Goal: Task Accomplishment & Management: Manage account settings

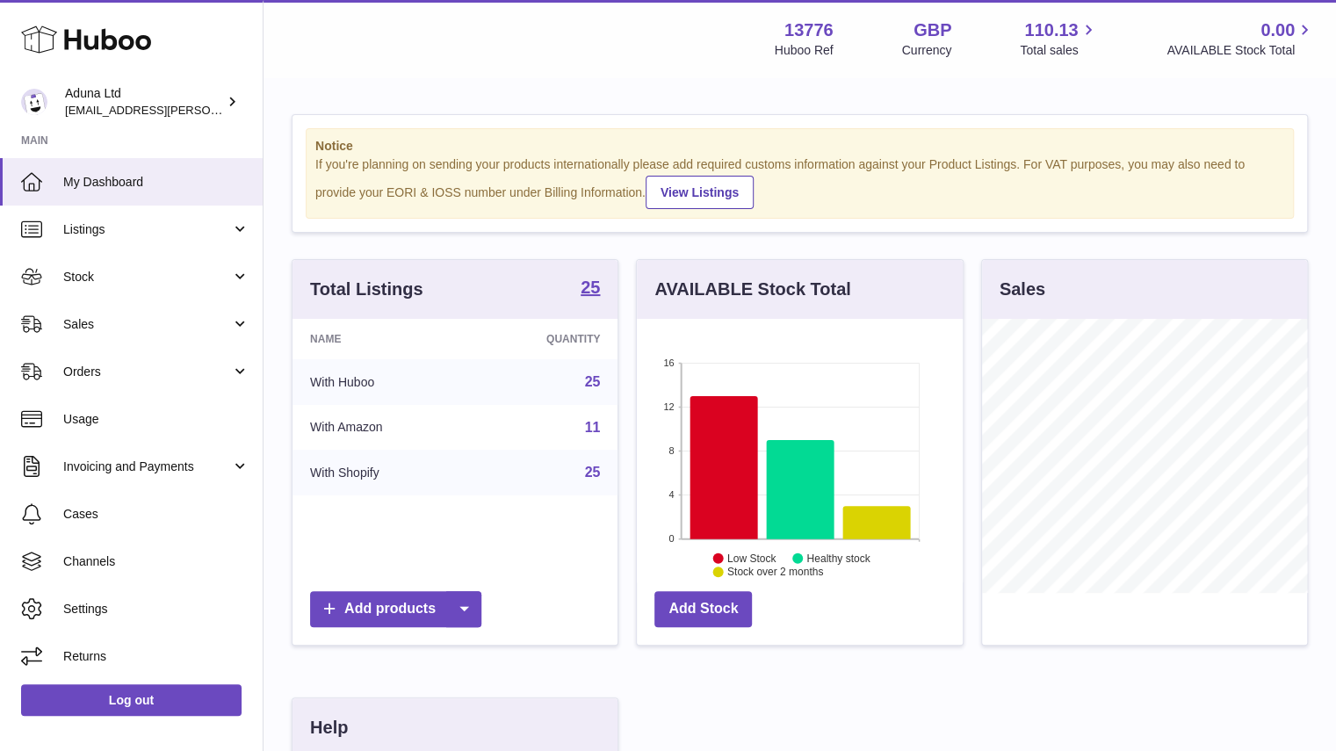
scroll to position [274, 326]
click at [222, 333] on link "Sales" at bounding box center [131, 323] width 263 height 47
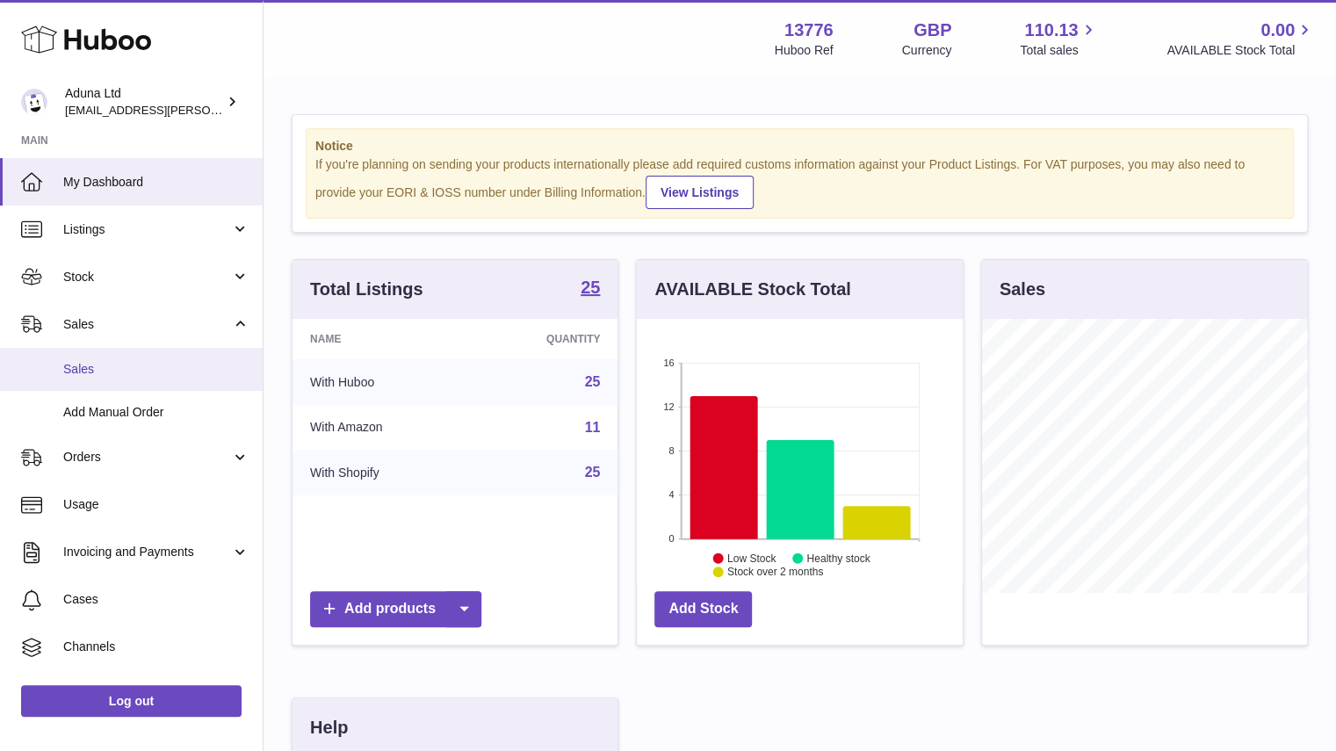
click at [203, 356] on link "Sales" at bounding box center [131, 369] width 263 height 43
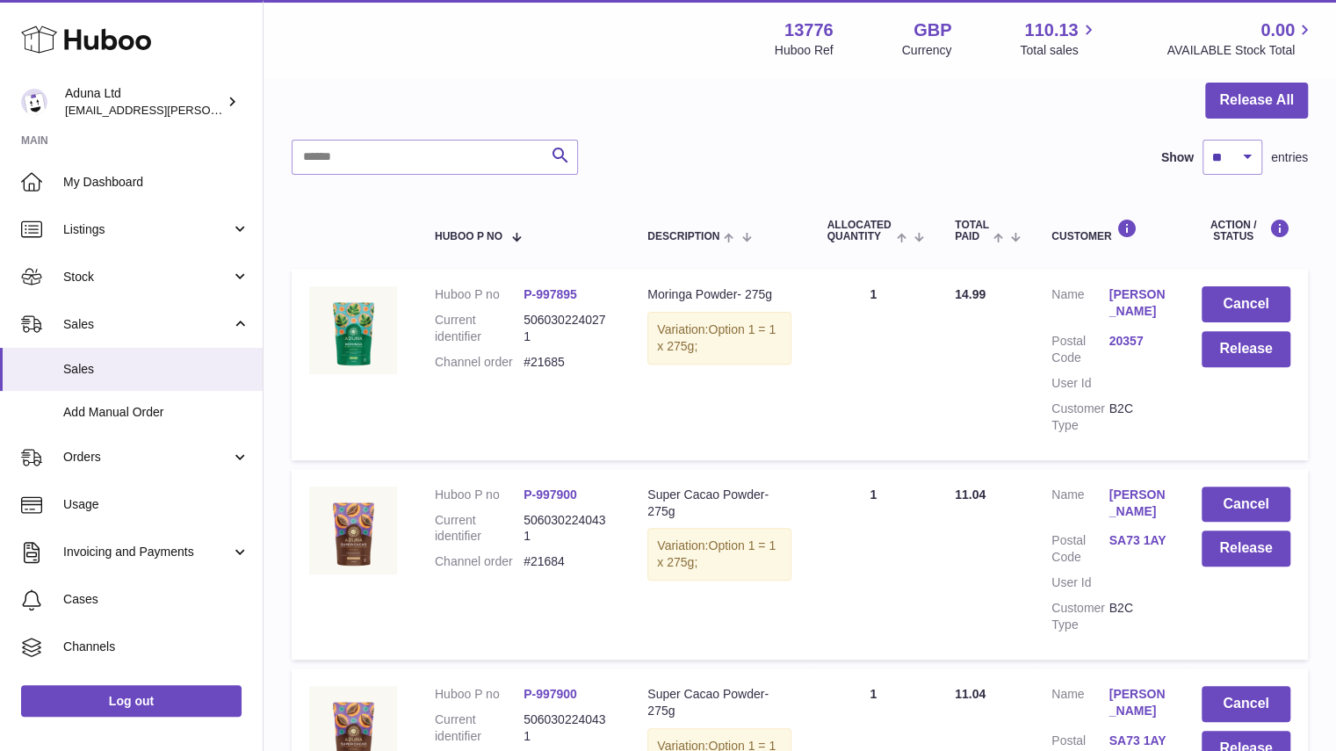
scroll to position [125, 0]
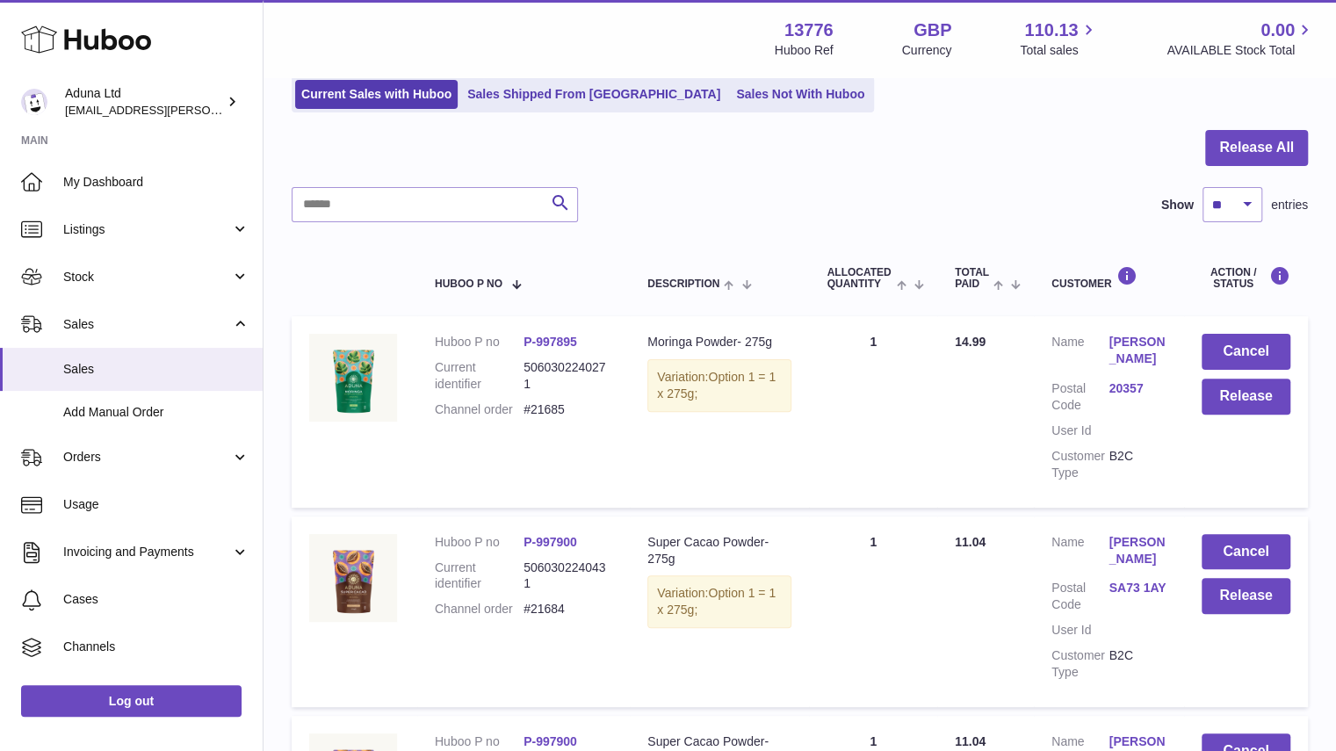
click at [704, 74] on div "Menu Huboo 13776 Huboo Ref GBP Currency 110.13 Total sales 0.00 AVAILABLE Stock…" at bounding box center [799, 38] width 1072 height 77
click at [730, 93] on link "Sales Not With Huboo" at bounding box center [800, 94] width 141 height 29
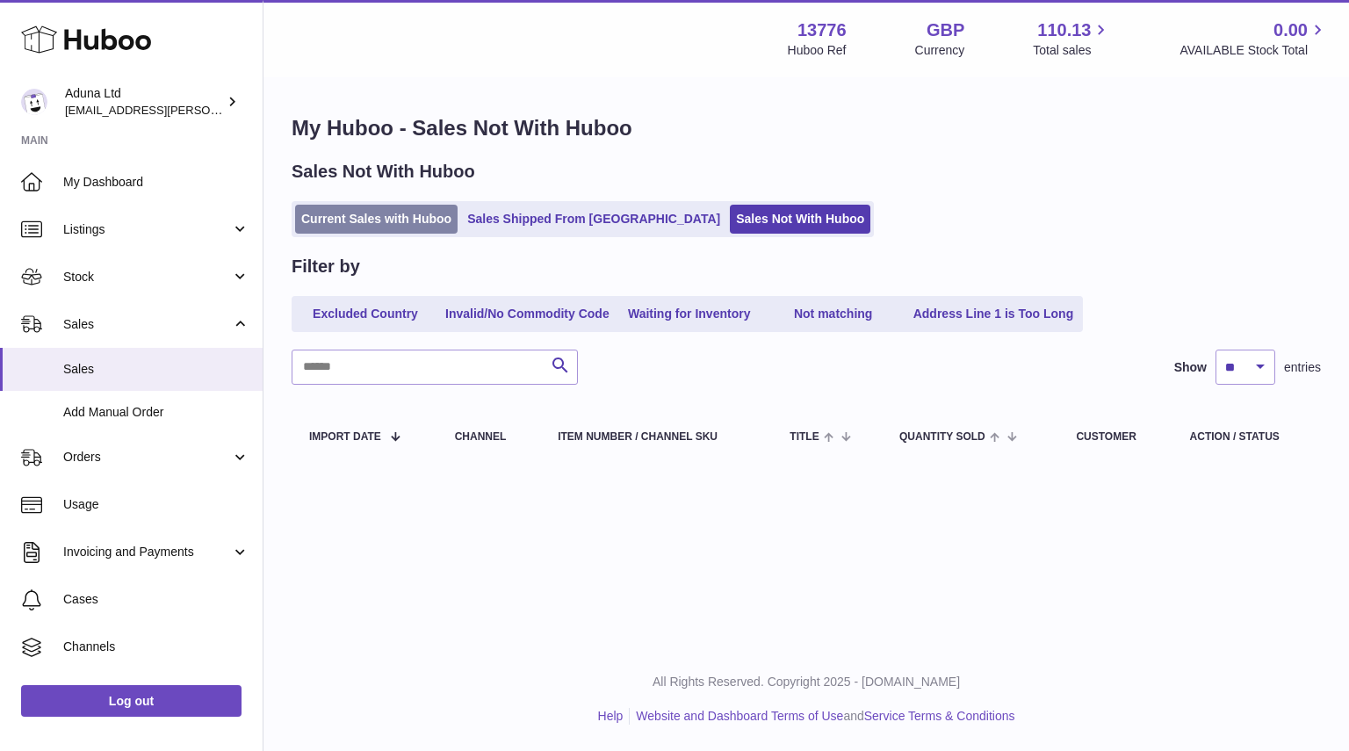
click at [407, 227] on link "Current Sales with Huboo" at bounding box center [376, 219] width 162 height 29
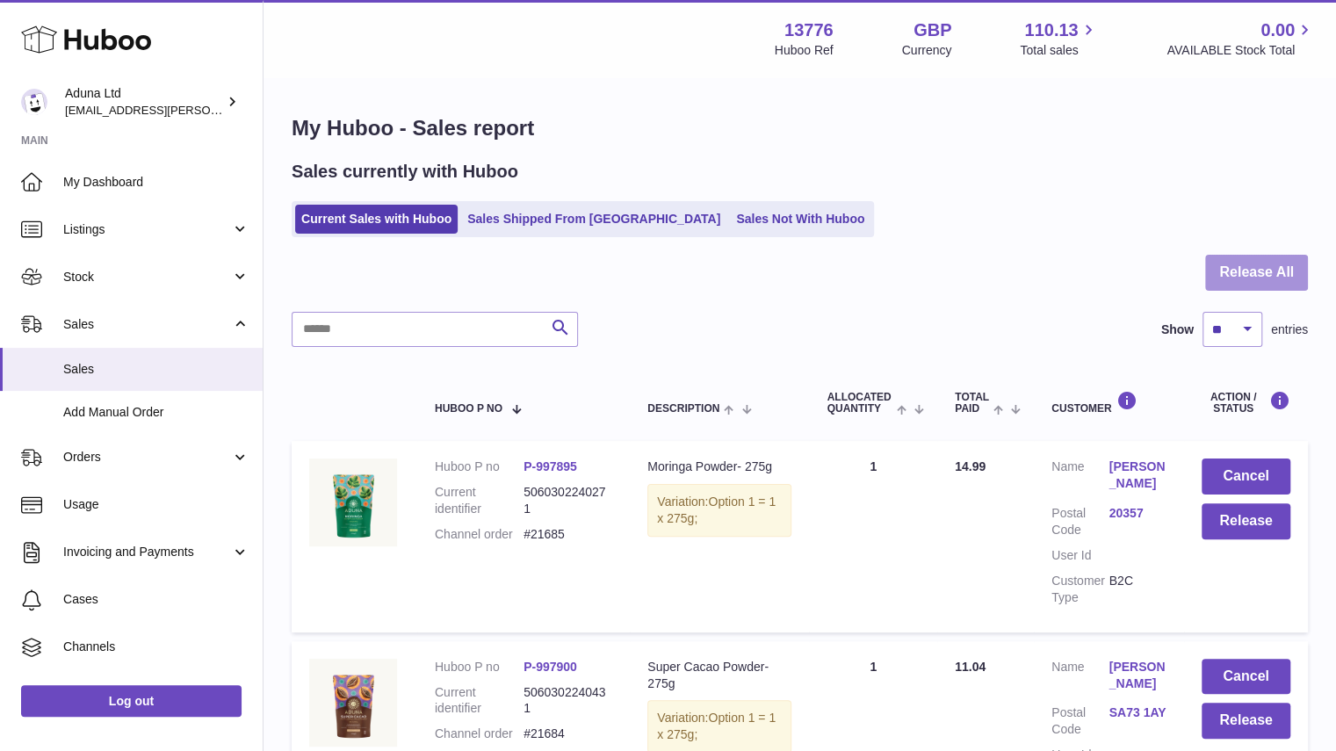
click at [1272, 270] on button "Release All" at bounding box center [1256, 273] width 103 height 36
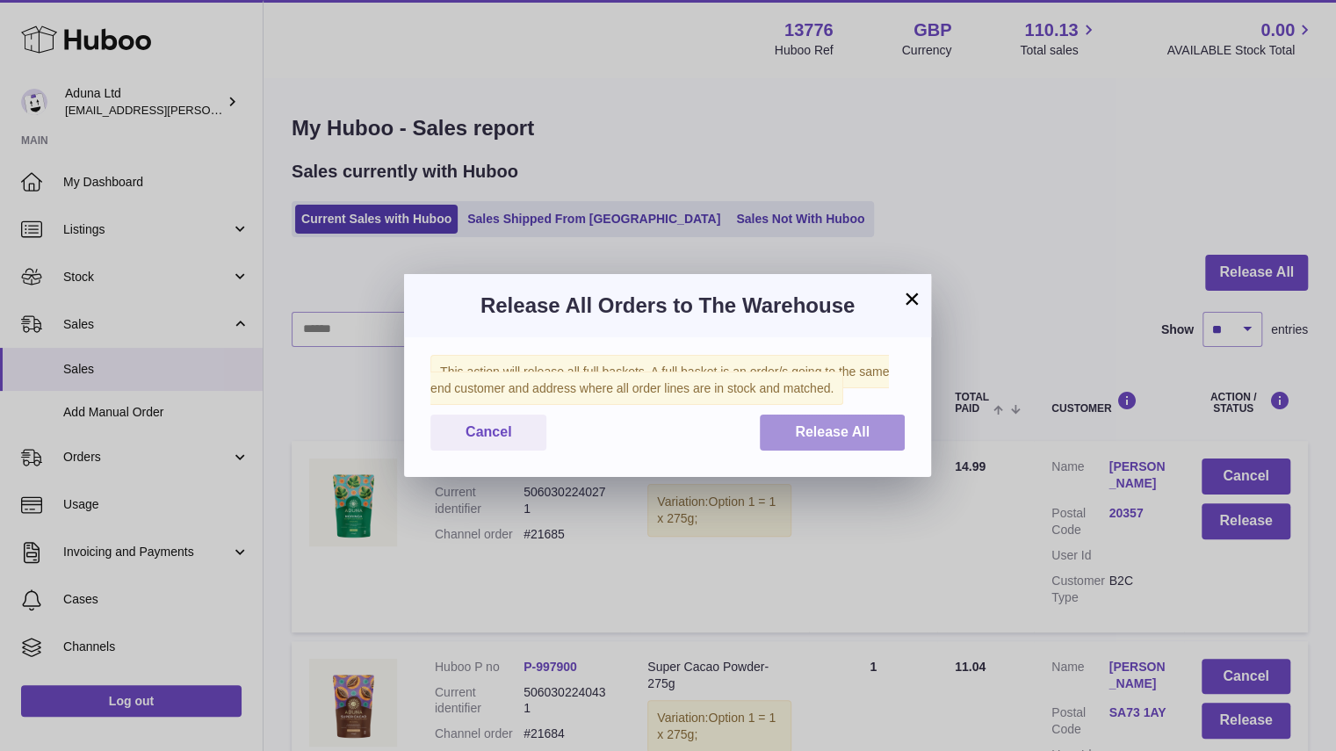
click at [880, 433] on button "Release All" at bounding box center [832, 432] width 145 height 36
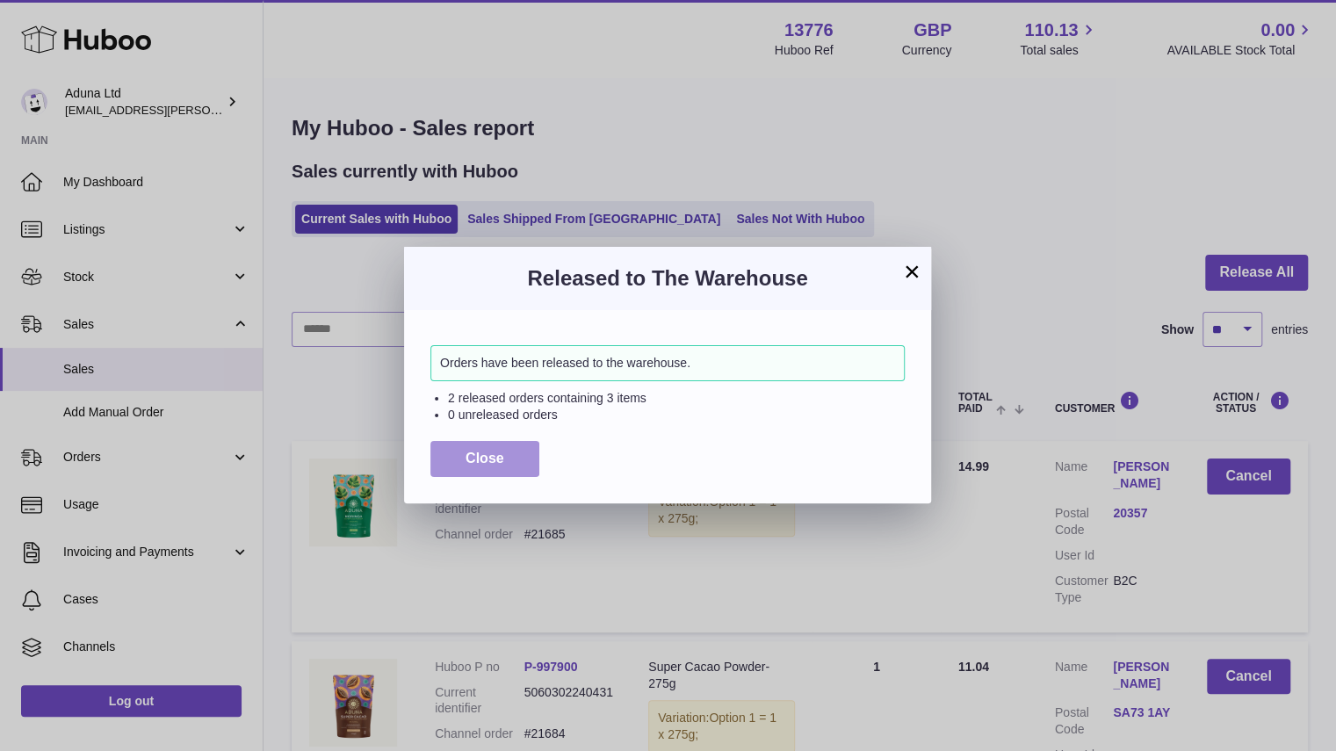
click at [532, 451] on button "Close" at bounding box center [484, 459] width 109 height 36
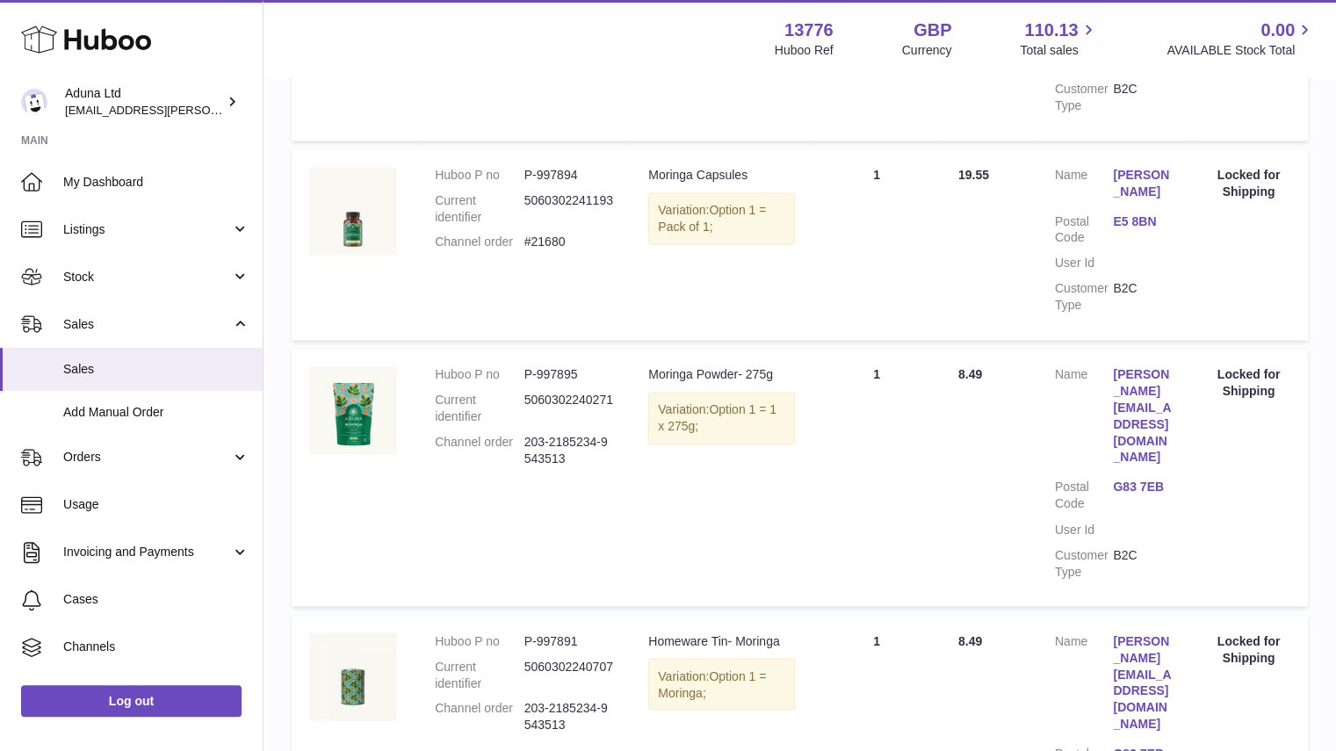
scroll to position [1691, 0]
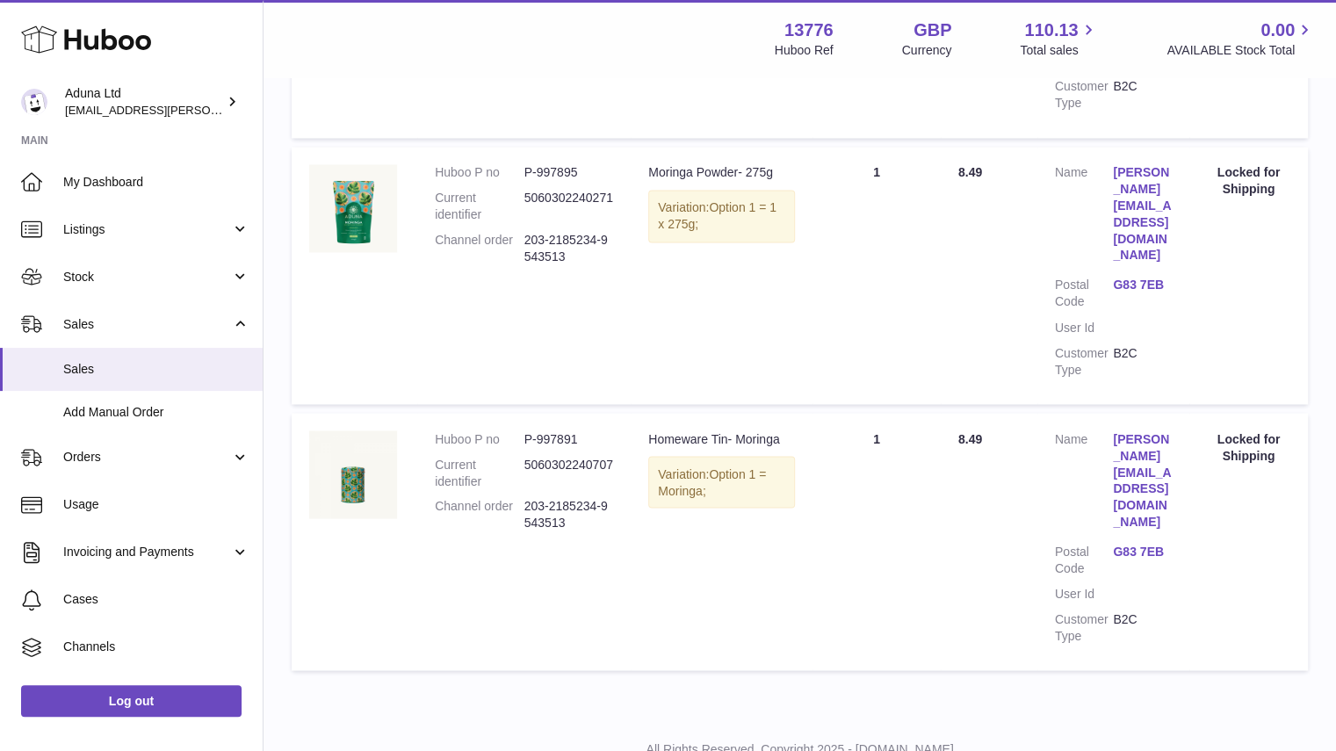
click at [1139, 543] on link "G83 7EB" at bounding box center [1142, 551] width 58 height 17
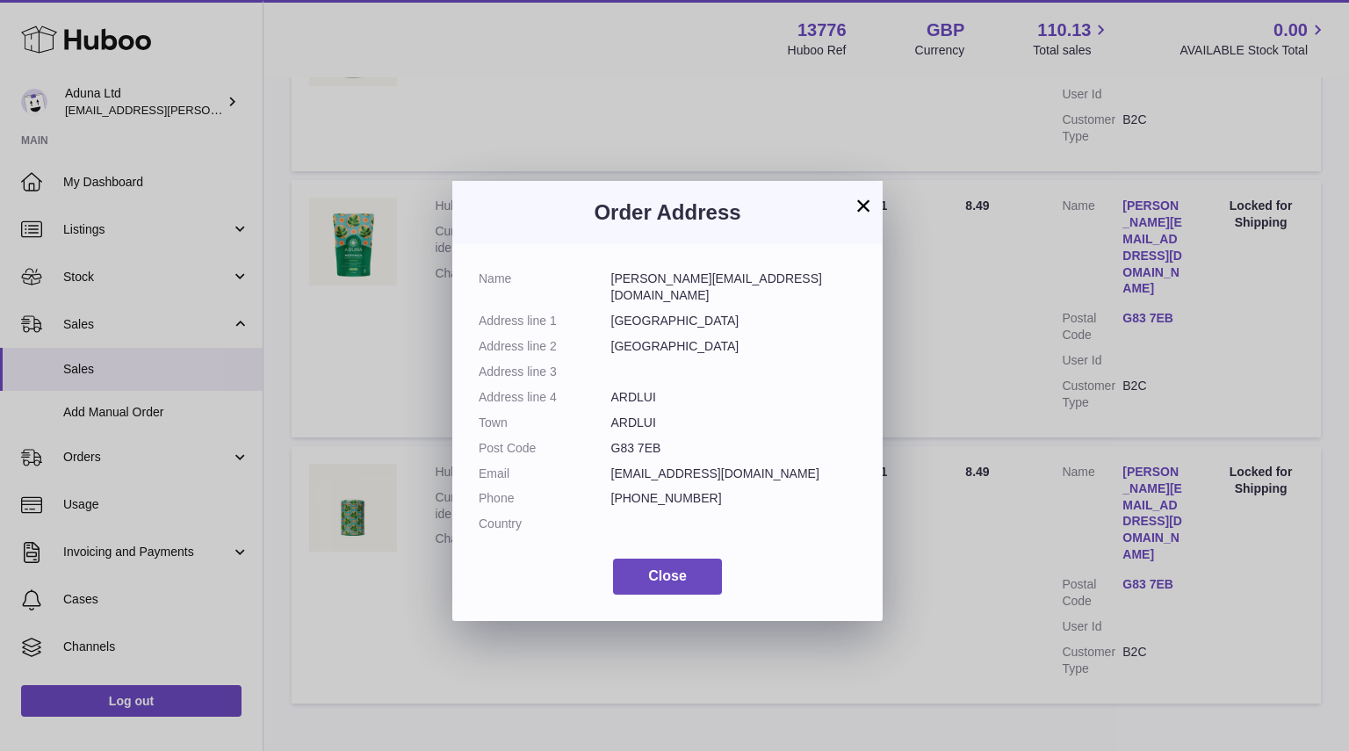
click at [706, 549] on div "Name katarina.sackova@gmail.com Address line 1 ARDLUI HOTEL Address line 2 LOCH…" at bounding box center [667, 432] width 430 height 377
click at [697, 570] on button "Close" at bounding box center [667, 576] width 109 height 36
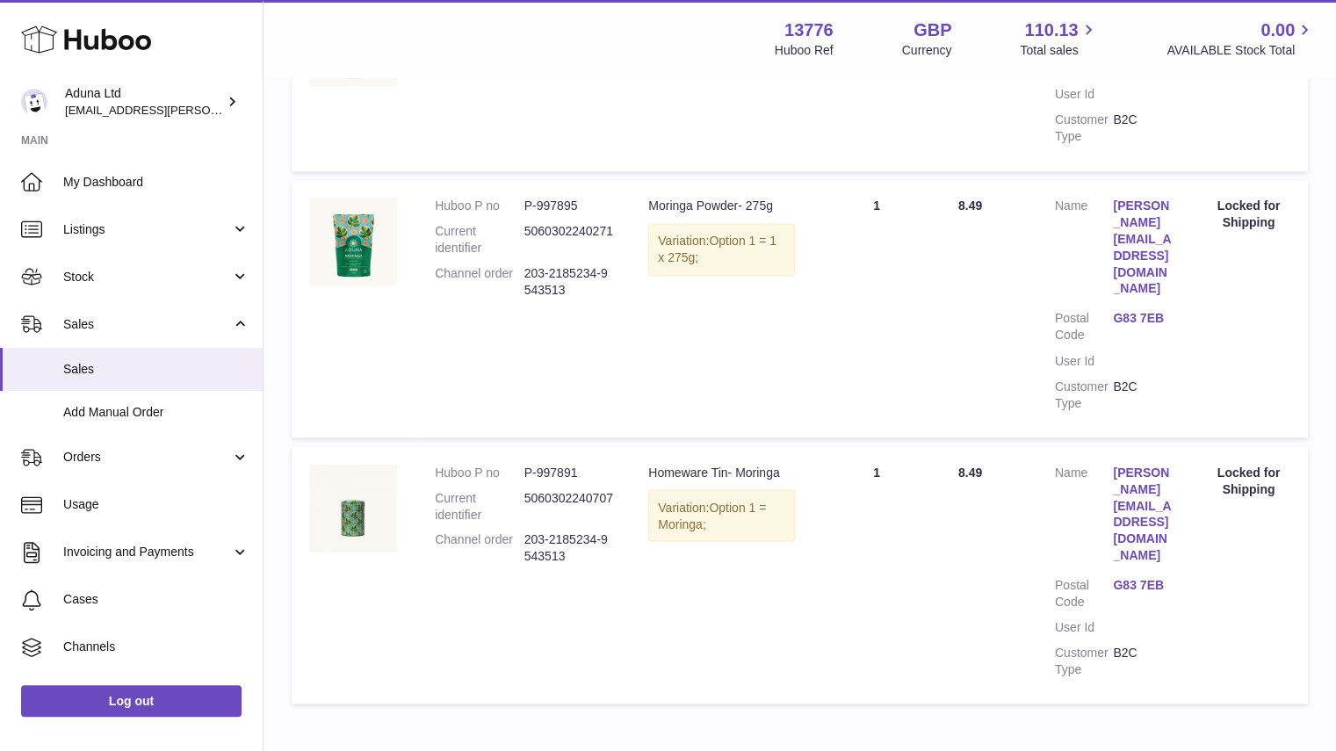
click at [1146, 576] on link "G83 7EB" at bounding box center [1142, 584] width 58 height 17
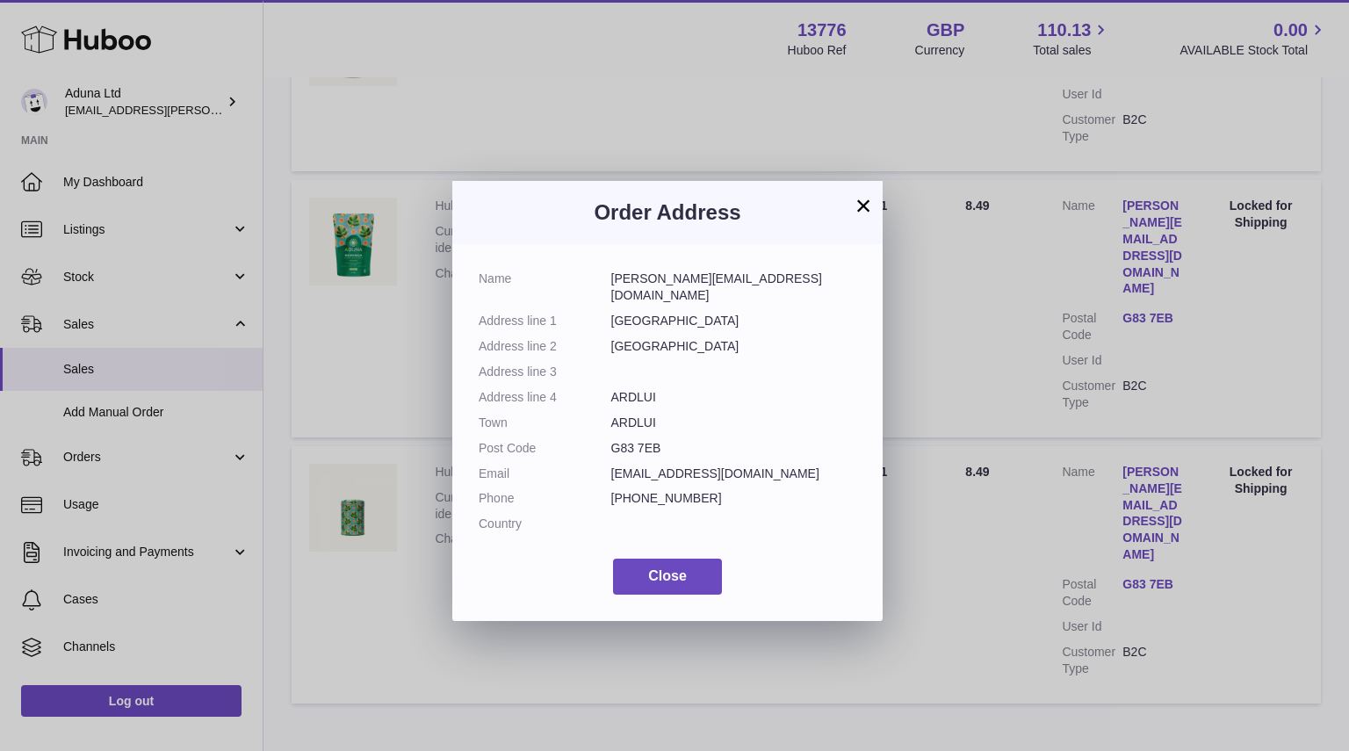
click at [859, 206] on button "×" at bounding box center [863, 205] width 21 height 21
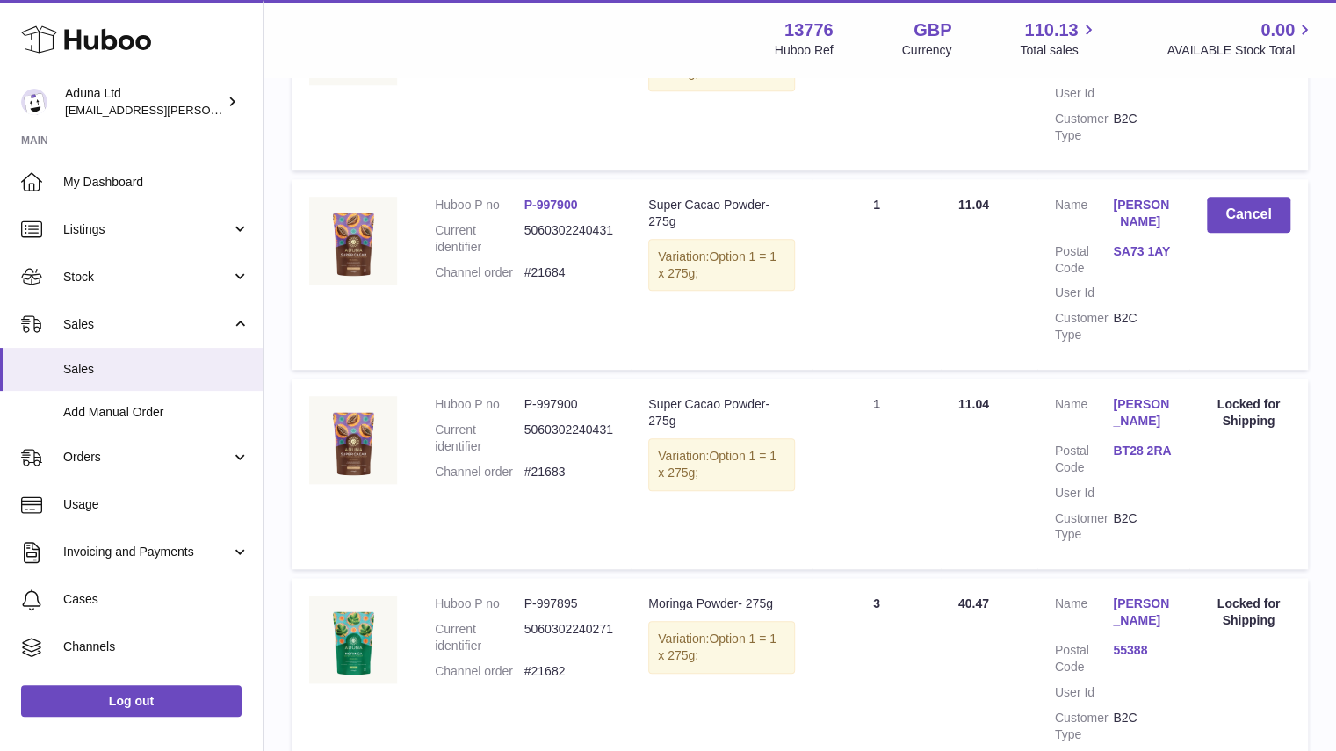
scroll to position [0, 0]
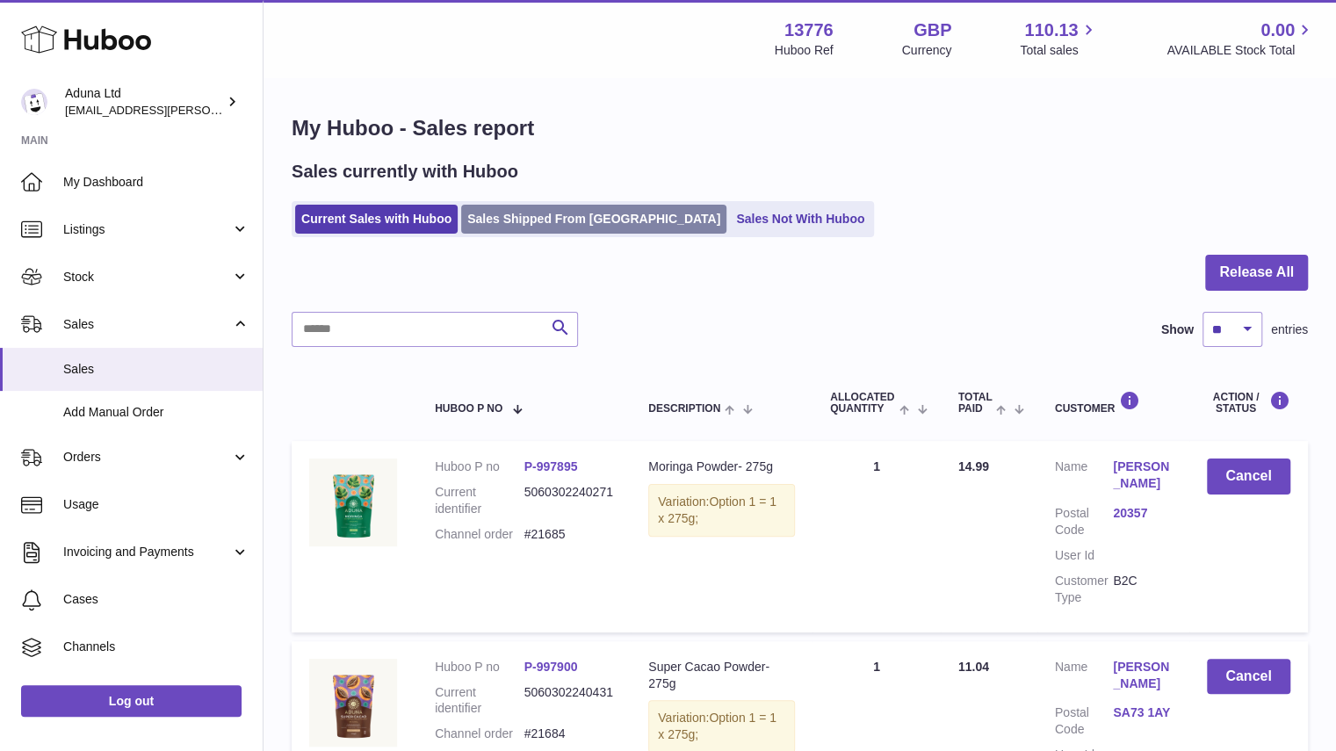
click at [580, 224] on link "Sales Shipped From [GEOGRAPHIC_DATA]" at bounding box center [593, 219] width 265 height 29
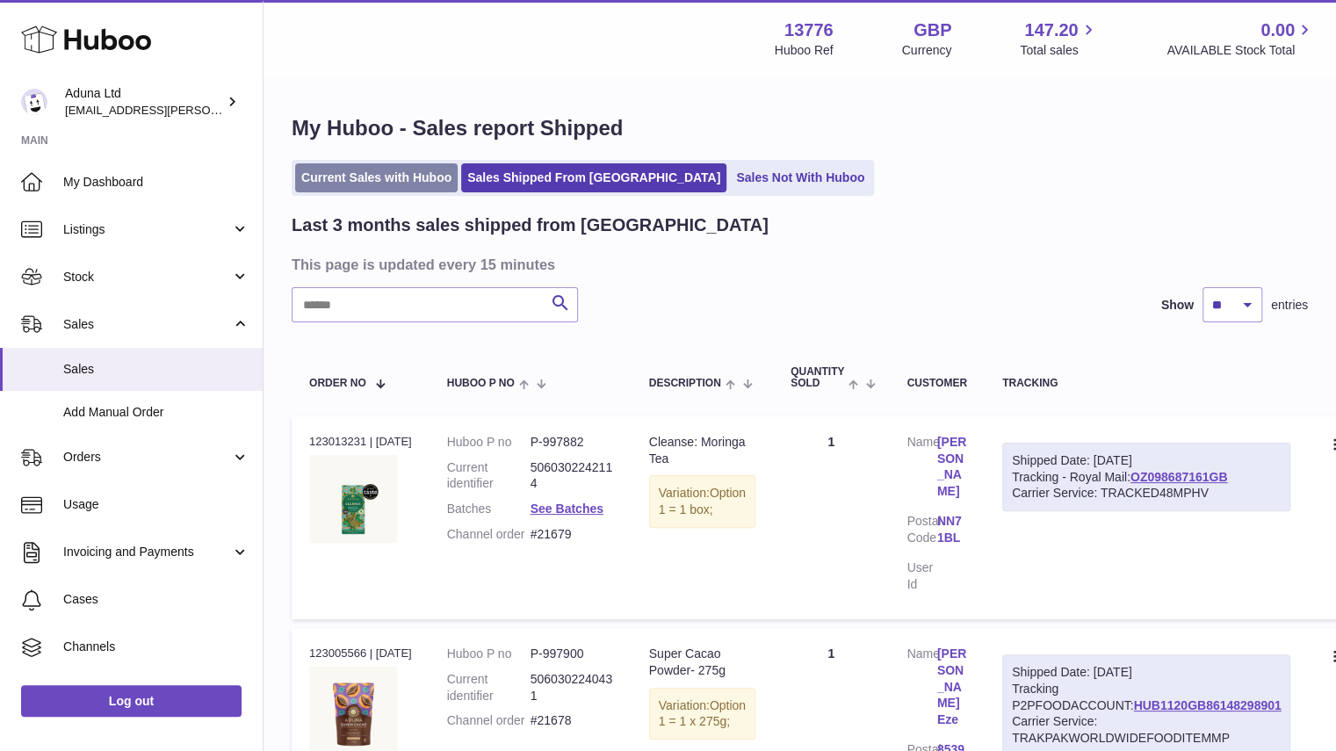
click at [448, 174] on link "Current Sales with Huboo" at bounding box center [376, 177] width 162 height 29
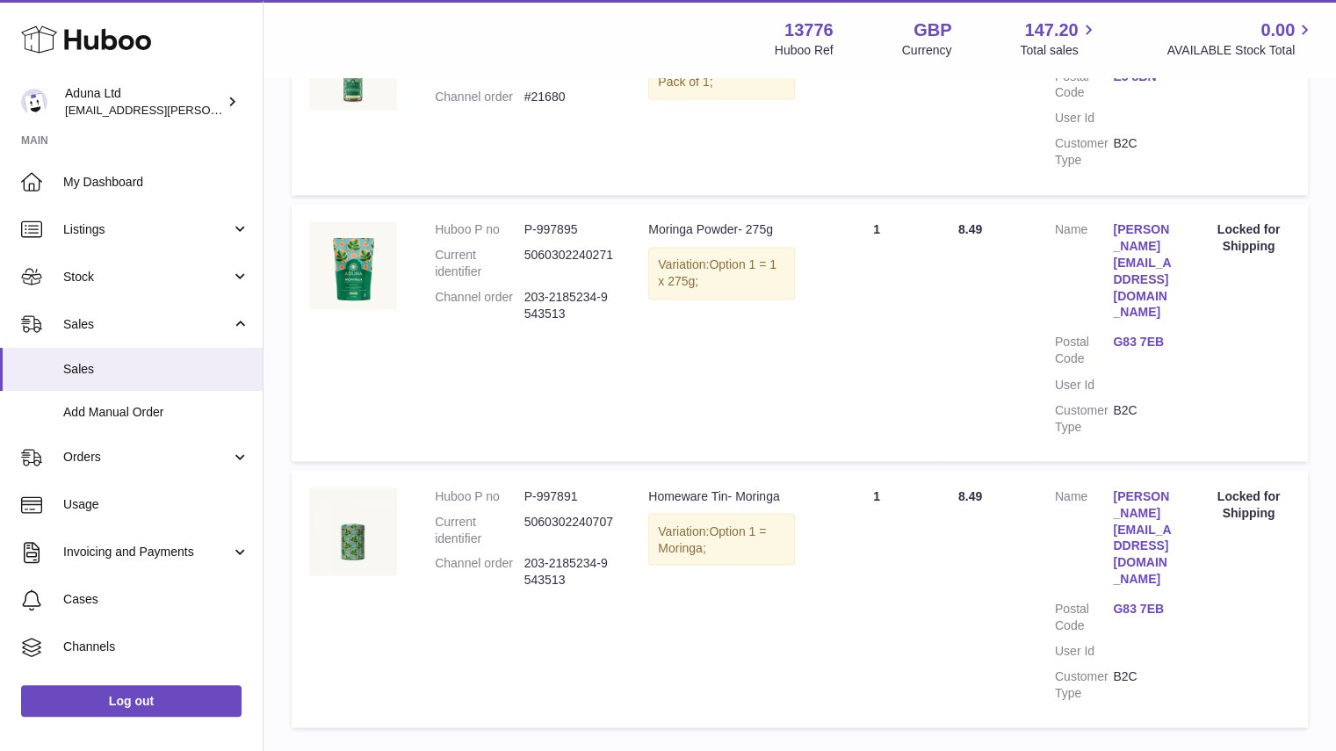
scroll to position [1545, 0]
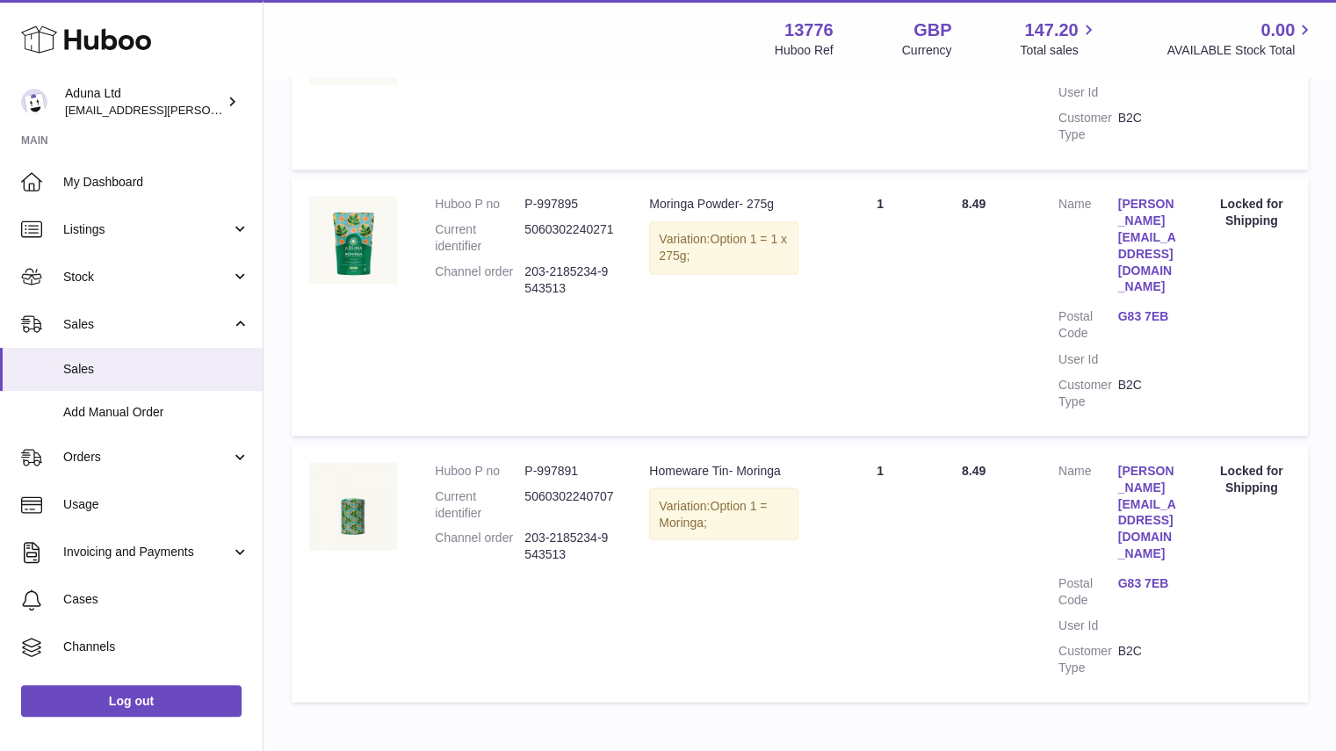
scroll to position [1658, 0]
